Goal: Transaction & Acquisition: Obtain resource

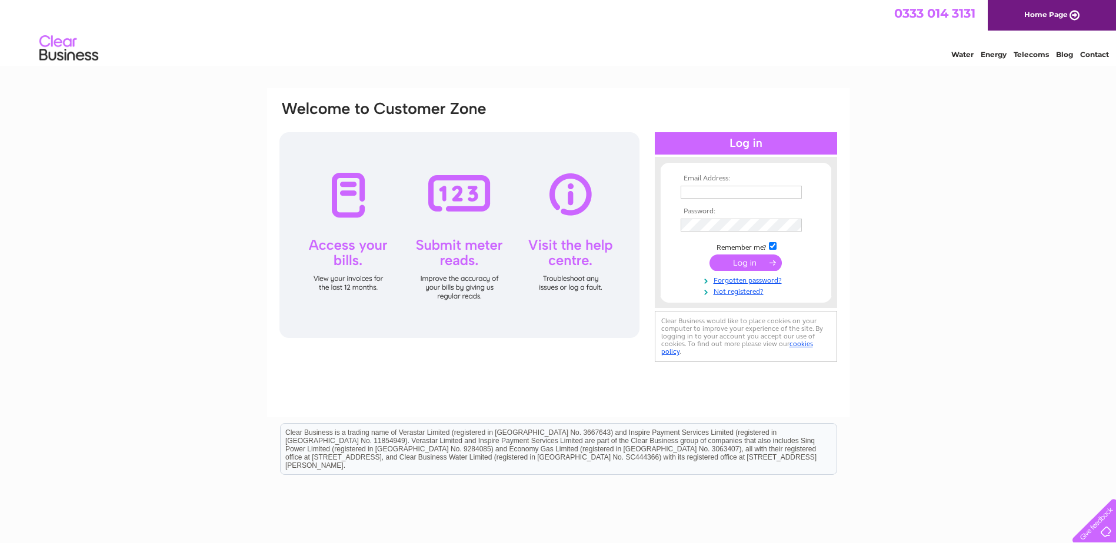
type input "finance@indigodundee.co.uk"
click at [759, 266] on input "submit" at bounding box center [745, 263] width 72 height 16
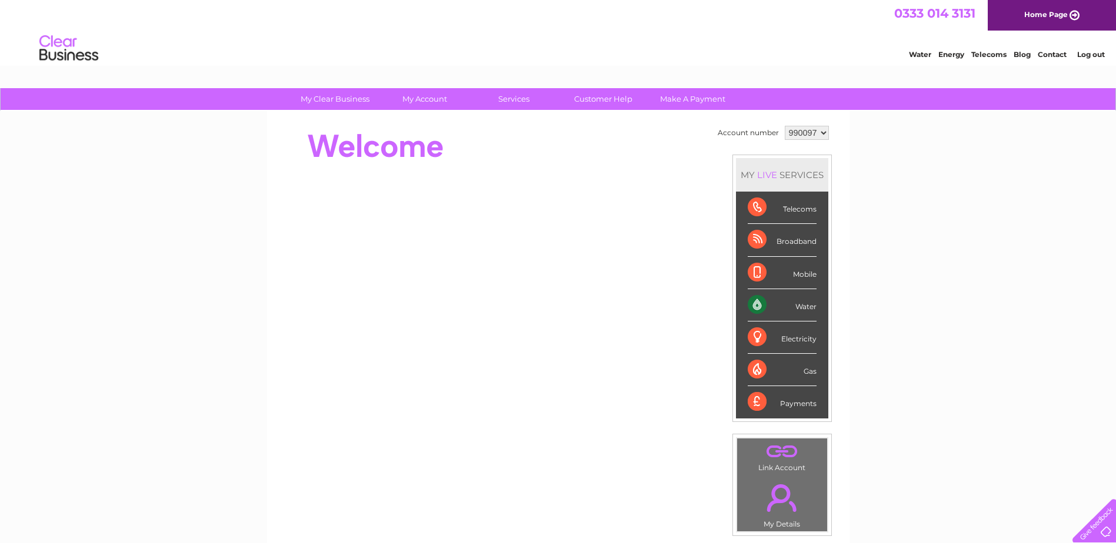
click at [812, 370] on div "Gas" at bounding box center [781, 370] width 69 height 32
click at [807, 377] on div "Gas" at bounding box center [781, 370] width 69 height 32
click at [800, 323] on div "Electricity" at bounding box center [781, 338] width 69 height 32
click at [800, 333] on div "Electricity" at bounding box center [781, 338] width 69 height 32
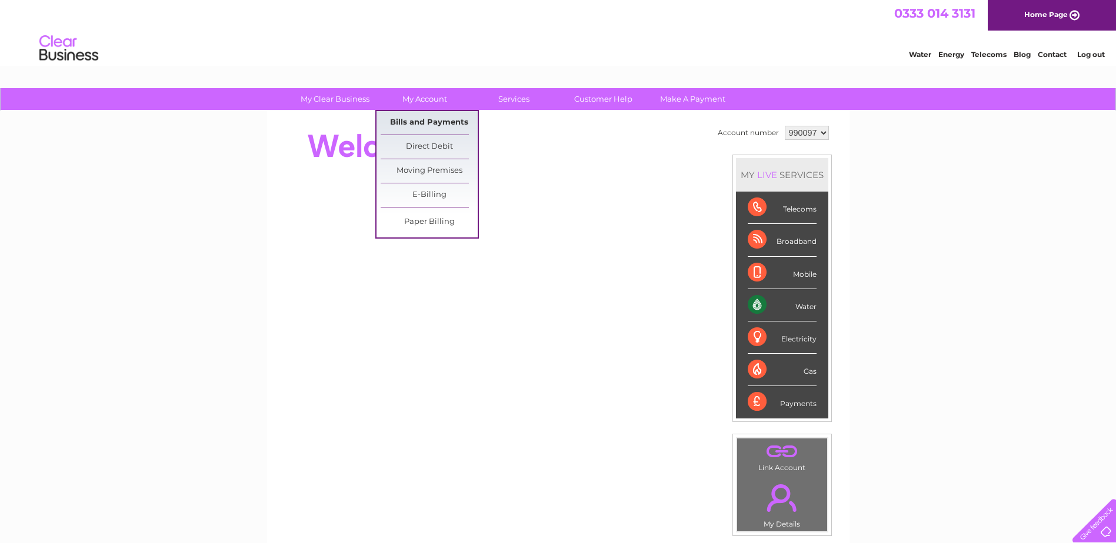
click at [447, 119] on link "Bills and Payments" at bounding box center [428, 123] width 97 height 24
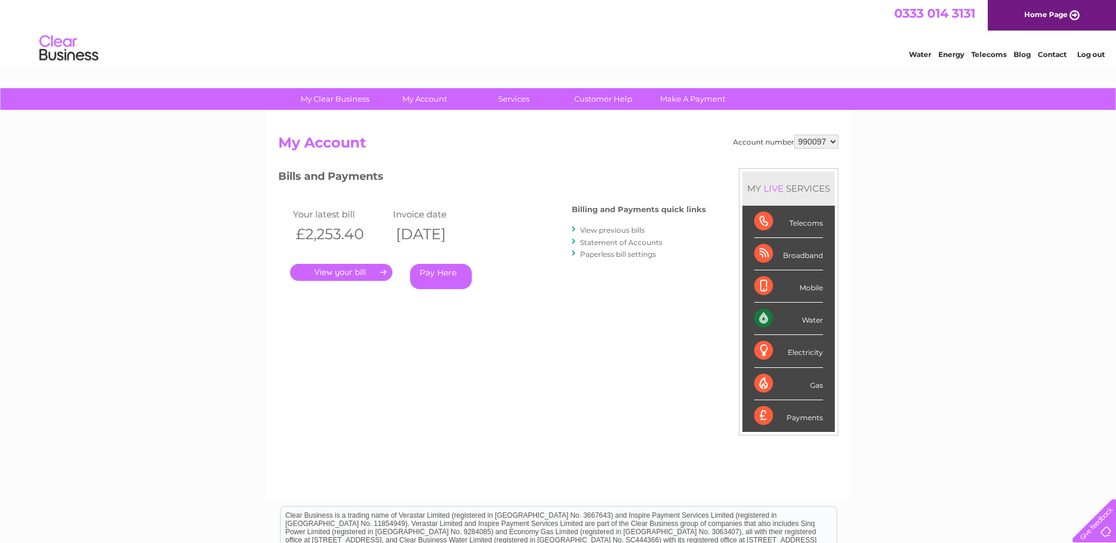
click at [372, 269] on link "." at bounding box center [341, 272] width 102 height 17
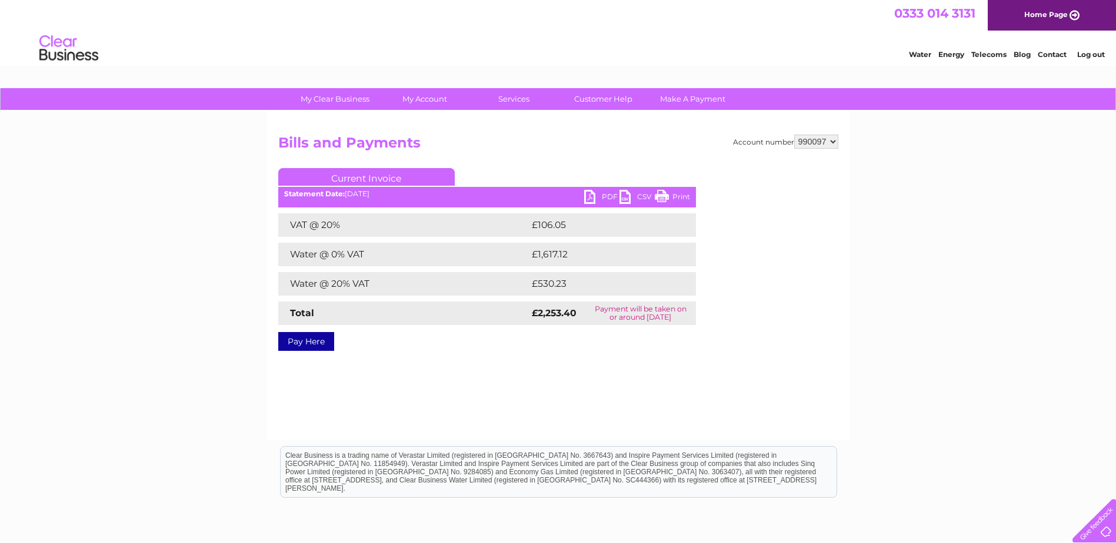
click at [603, 194] on link "PDF" at bounding box center [601, 198] width 35 height 17
click at [1051, 15] on link "Home Page" at bounding box center [1051, 15] width 128 height 31
